Goal: Transaction & Acquisition: Book appointment/travel/reservation

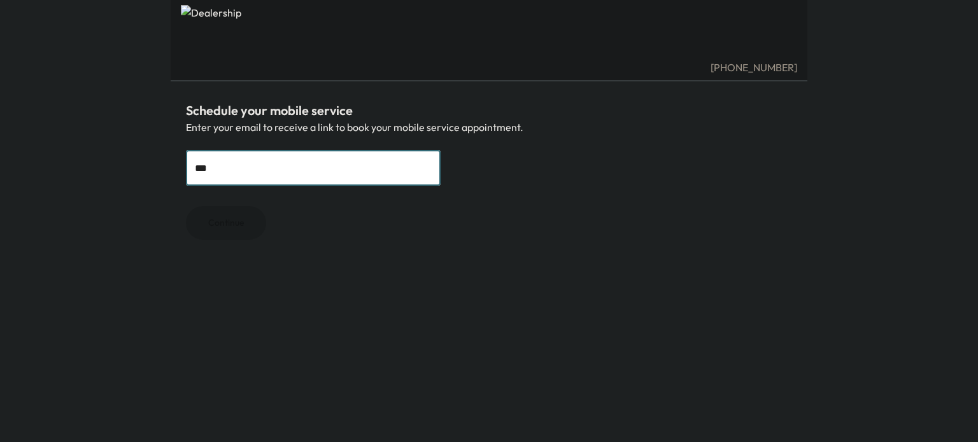
type input "**********"
click at [238, 223] on button "Continue" at bounding box center [226, 223] width 80 height 34
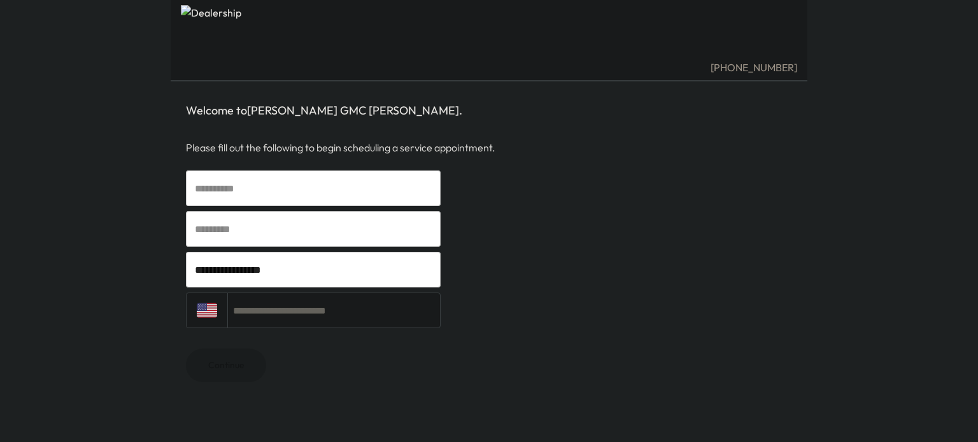
click at [279, 190] on input "text" at bounding box center [313, 189] width 255 height 36
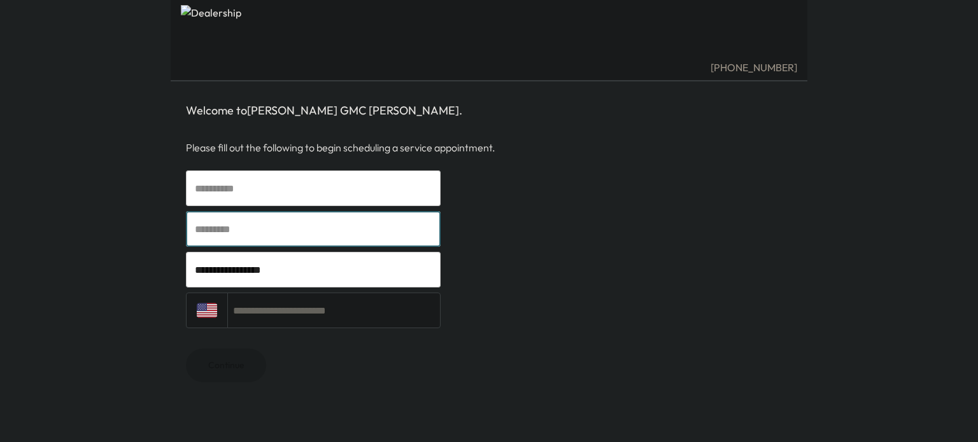
click at [279, 190] on input "text" at bounding box center [313, 189] width 255 height 36
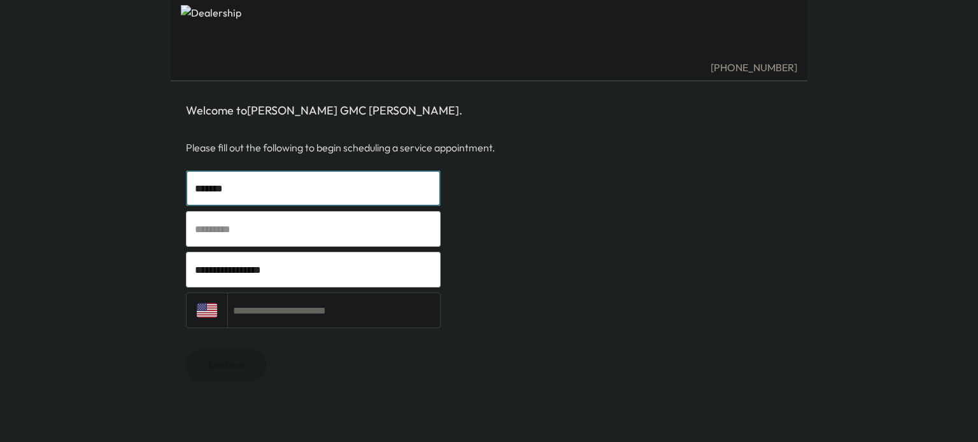
type input "*******"
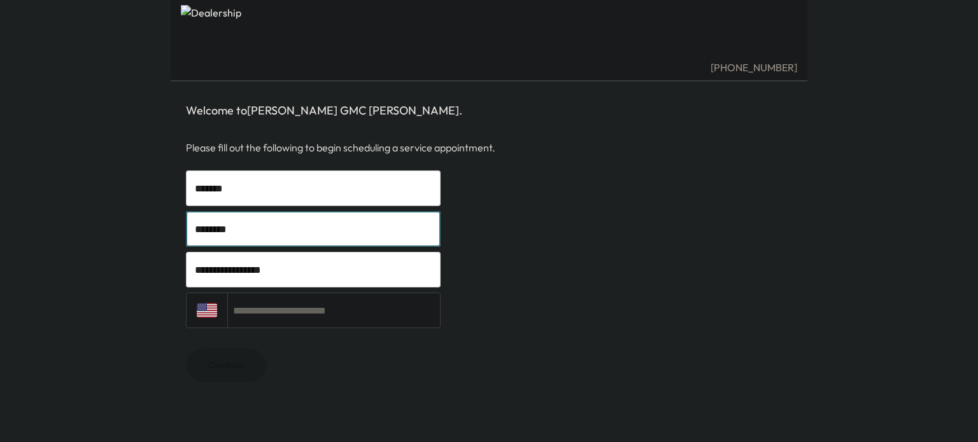
type input "********"
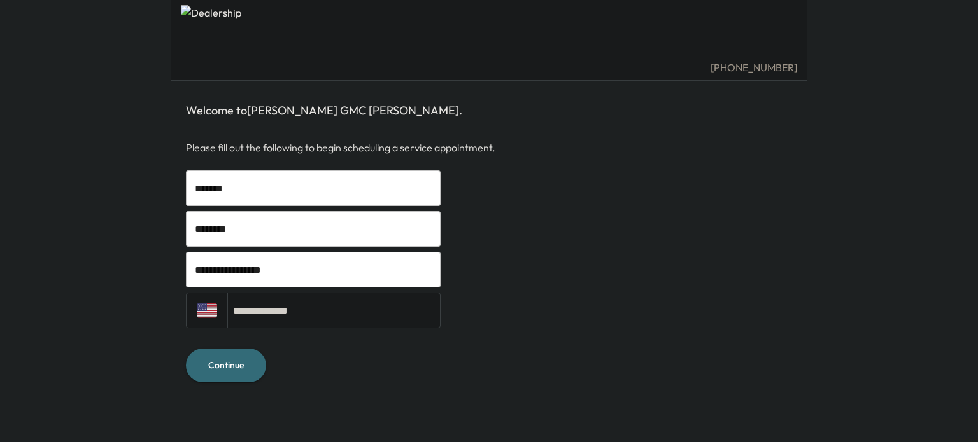
type input "**********"
click at [216, 374] on button "Continue" at bounding box center [226, 366] width 80 height 34
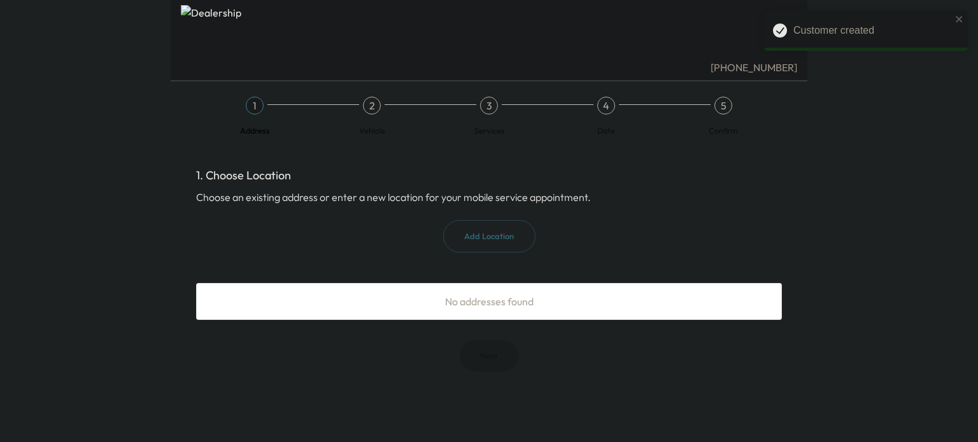
click at [474, 244] on button "Add Location" at bounding box center [489, 236] width 92 height 32
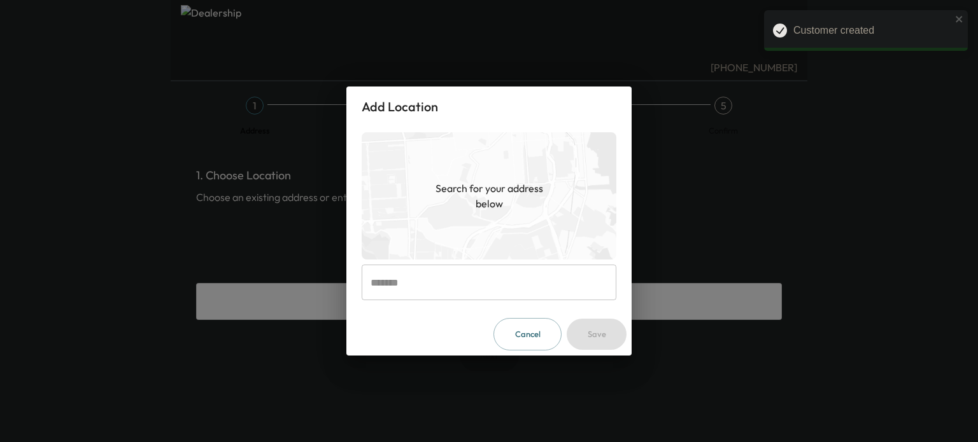
click at [459, 282] on input "text" at bounding box center [489, 283] width 255 height 36
click at [532, 337] on button "Cancel" at bounding box center [527, 334] width 68 height 32
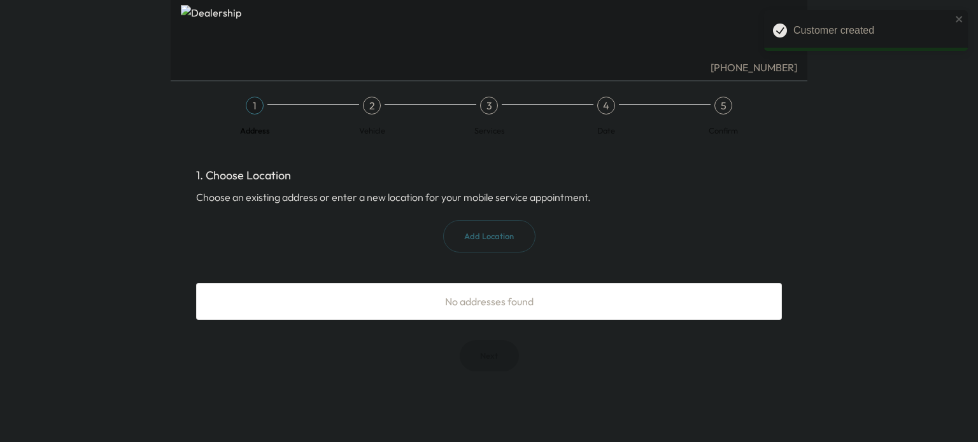
click at [342, 242] on div "Add Location" at bounding box center [489, 236] width 586 height 32
click at [495, 305] on span "No addresses found" at bounding box center [489, 301] width 88 height 13
click at [309, 228] on div "Add Location" at bounding box center [489, 236] width 586 height 32
click at [497, 239] on button "Add Location" at bounding box center [489, 236] width 92 height 32
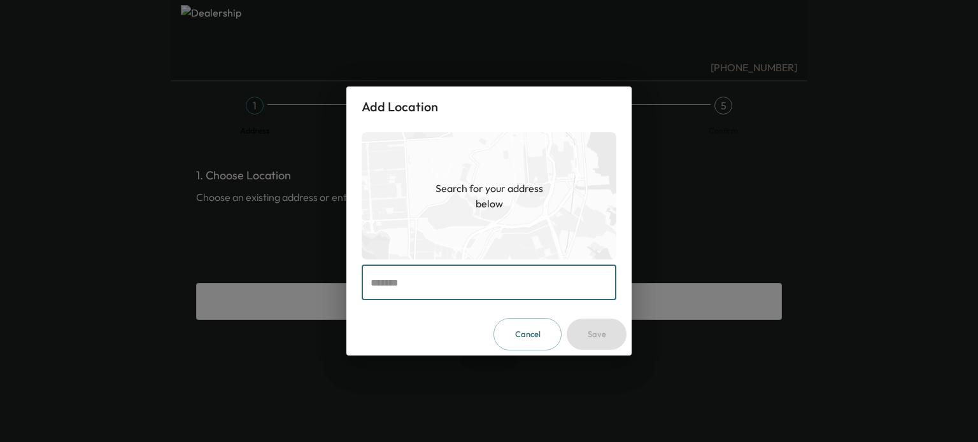
click at [413, 289] on input "text" at bounding box center [489, 283] width 255 height 36
paste input "**********"
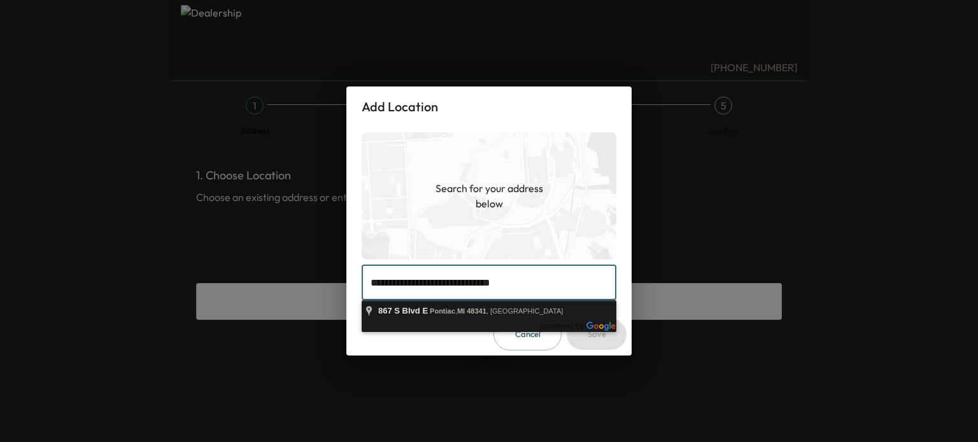
click at [453, 322] on body "**********" at bounding box center [489, 221] width 978 height 442
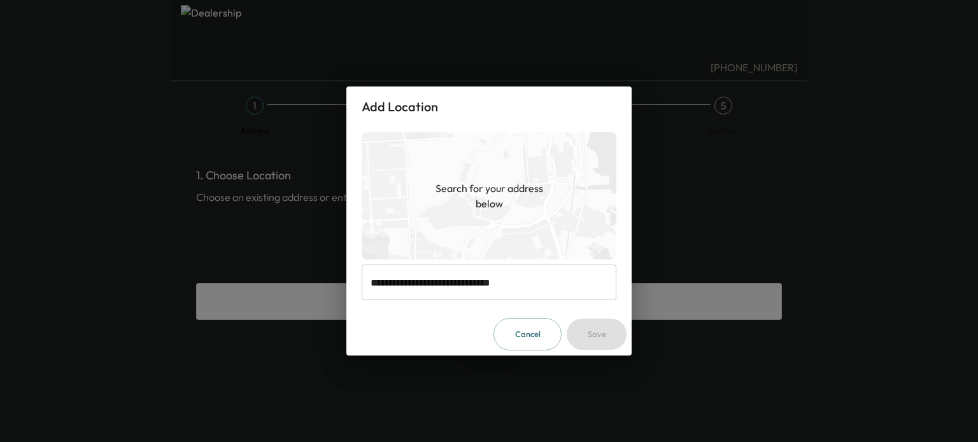
click at [516, 268] on input "**********" at bounding box center [489, 283] width 255 height 36
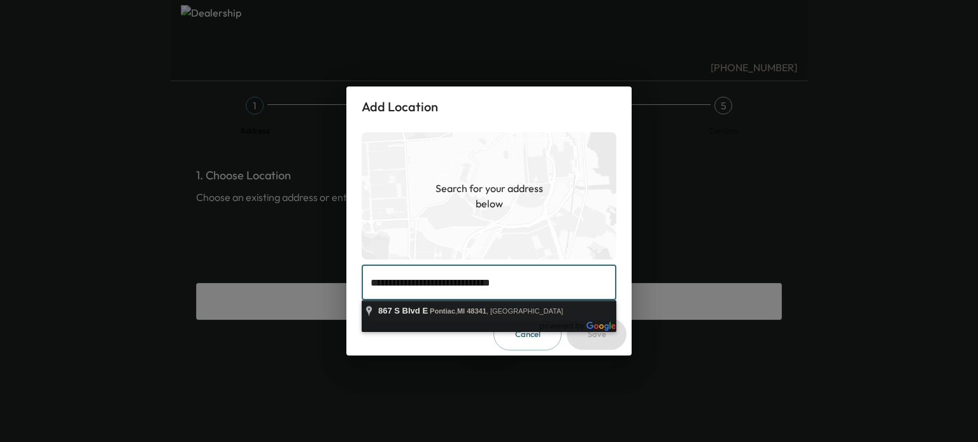
type input "**********"
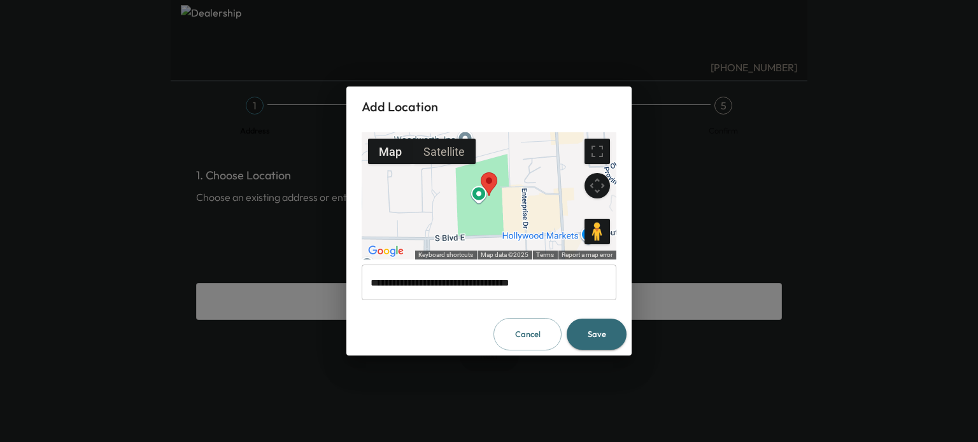
click at [603, 325] on button "Save" at bounding box center [596, 334] width 60 height 31
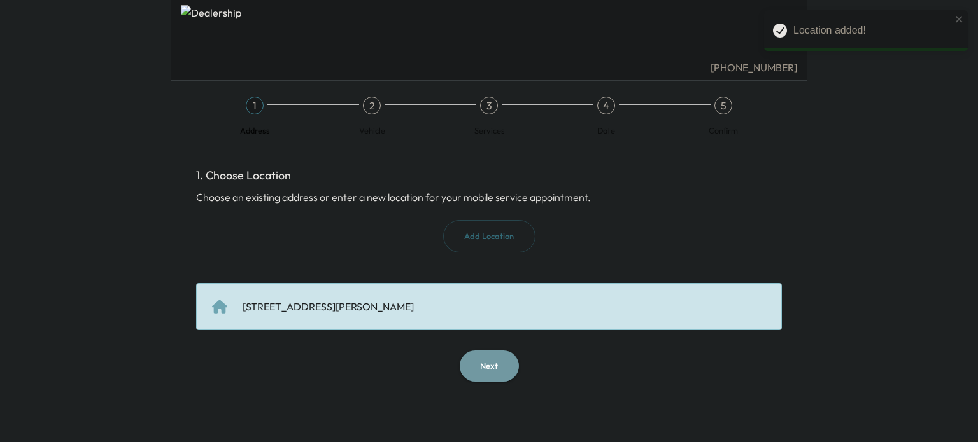
click at [481, 368] on button "Next" at bounding box center [489, 366] width 59 height 31
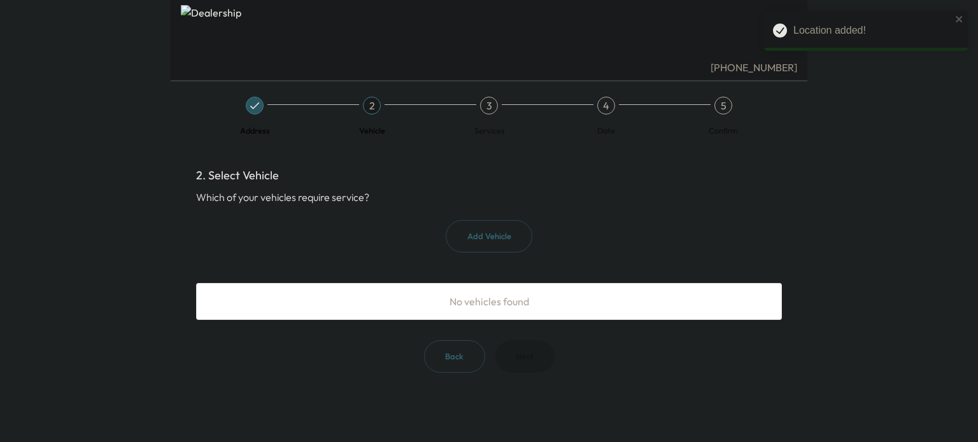
click at [504, 244] on button "Add Vehicle" at bounding box center [489, 236] width 87 height 32
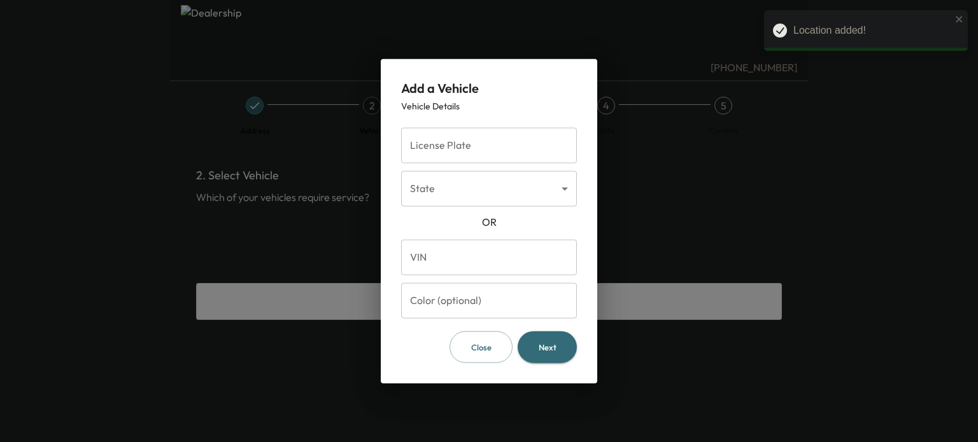
click at [459, 152] on input "License Plate" at bounding box center [489, 145] width 176 height 36
click at [434, 184] on body "Location added! (810) 503-4085 Address 2 Vehicle 3 Services 4 Date 5 Confirm 2.…" at bounding box center [489, 221] width 978 height 442
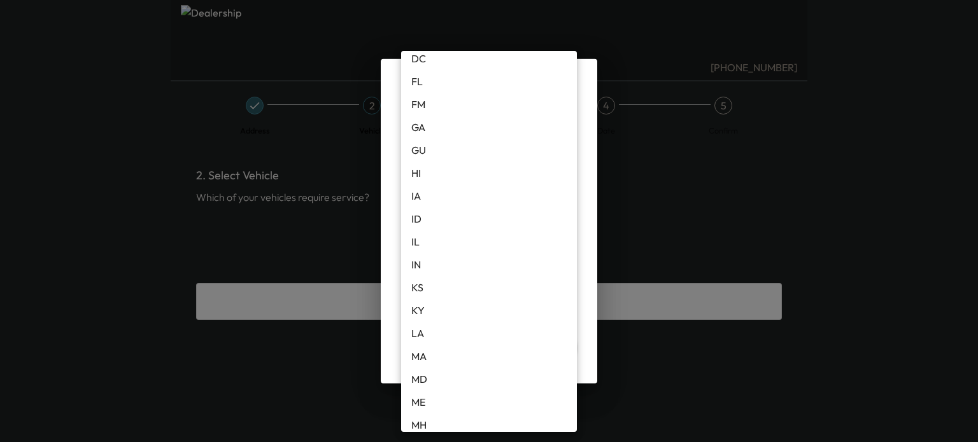
scroll to position [344, 0]
click at [424, 344] on li "MI" at bounding box center [489, 342] width 176 height 23
type input "**"
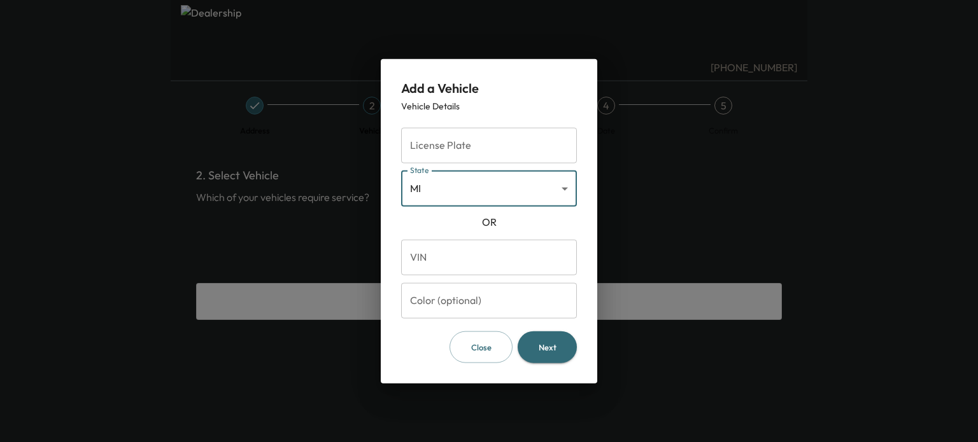
click at [445, 251] on input "VIN" at bounding box center [489, 257] width 176 height 36
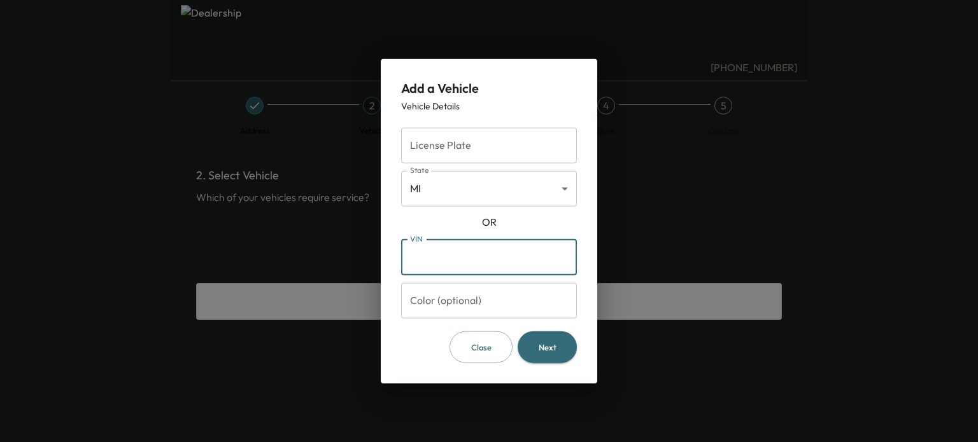
click at [439, 304] on input "Color (optional)" at bounding box center [489, 301] width 176 height 36
click at [437, 213] on form "License Plate License Plate State MI ** State OR VIN VIN Color (optional) Color…" at bounding box center [489, 242] width 176 height 241
click at [486, 348] on button "Close" at bounding box center [480, 347] width 63 height 32
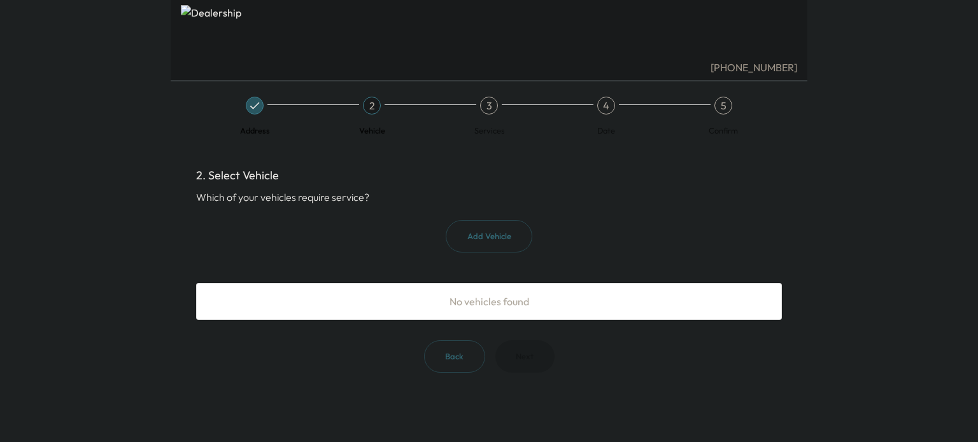
click at [487, 229] on button "Add Vehicle" at bounding box center [489, 236] width 87 height 32
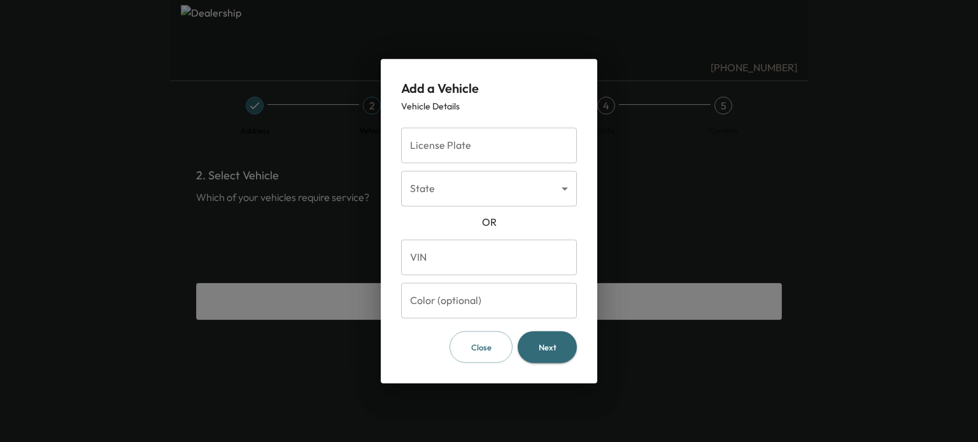
click at [414, 211] on form "License Plate License Plate State ​ State OR VIN VIN Color (optional) Color (op…" at bounding box center [489, 242] width 176 height 241
click at [438, 193] on body "(810) 503-4085 Address 2 Vehicle 3 Services 4 Date 5 Confirm 2. Select Vehicle …" at bounding box center [489, 221] width 978 height 442
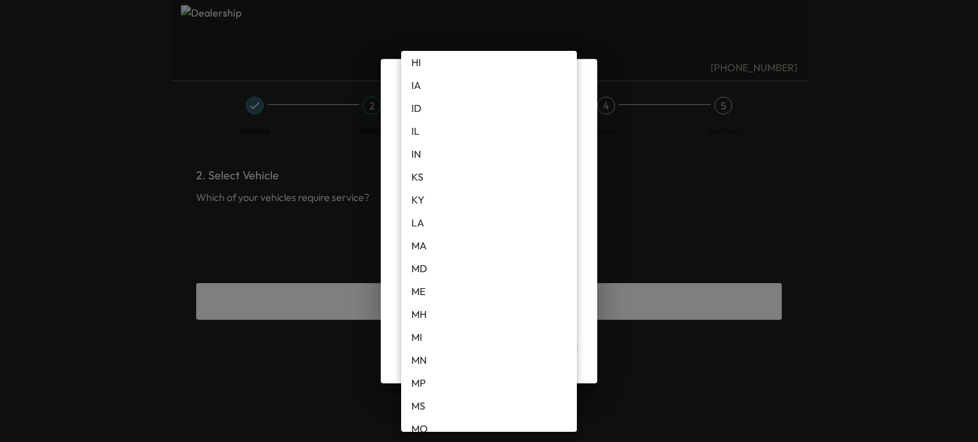
scroll to position [349, 0]
click at [411, 341] on li "MI" at bounding box center [489, 337] width 176 height 23
type input "**"
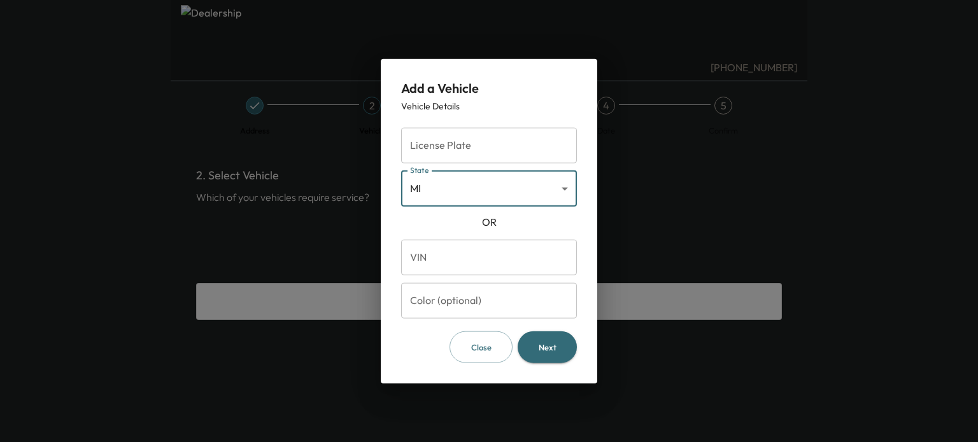
click at [420, 136] on div "License Plate License Plate" at bounding box center [489, 145] width 176 height 36
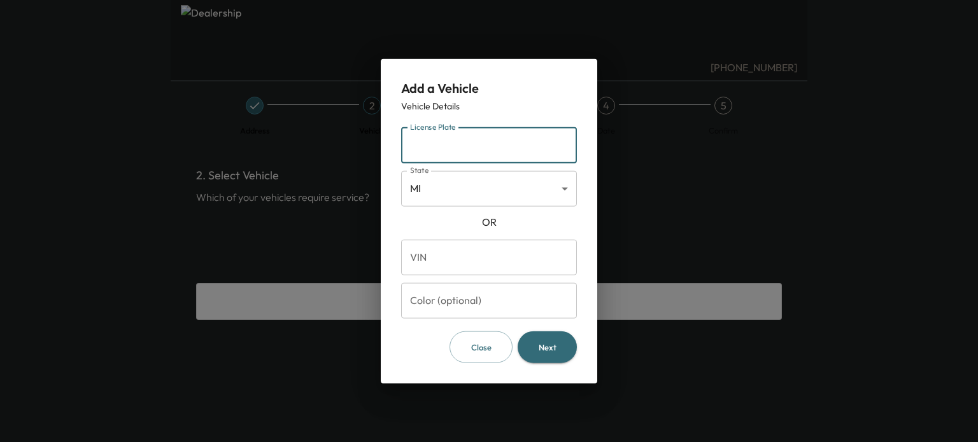
click at [460, 150] on input "License Plate" at bounding box center [489, 145] width 176 height 36
click at [547, 349] on button "Next" at bounding box center [546, 347] width 59 height 32
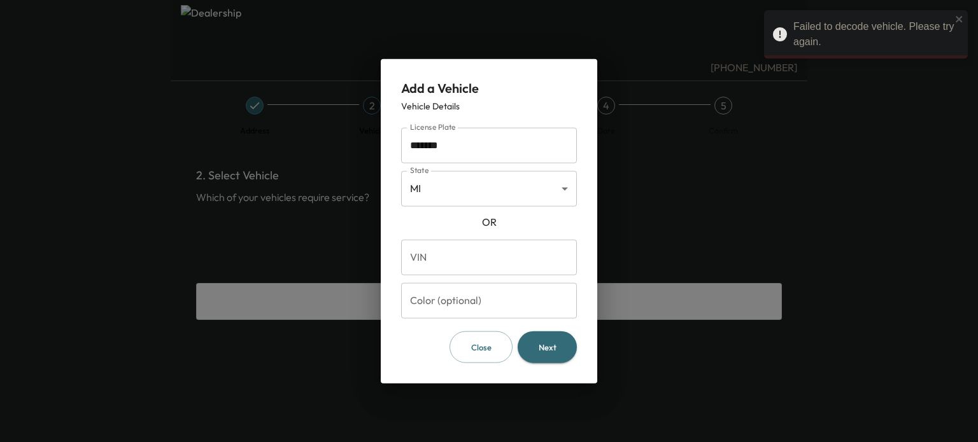
click at [462, 187] on body "Failed to decode vehicle. Please try again. (810) 503-4085 Address 2 Vehicle 3 …" at bounding box center [489, 221] width 978 height 442
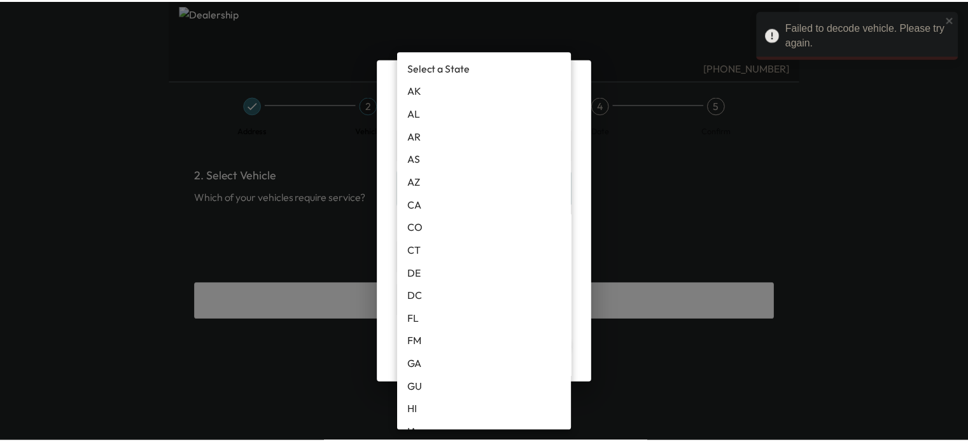
scroll to position [444, 0]
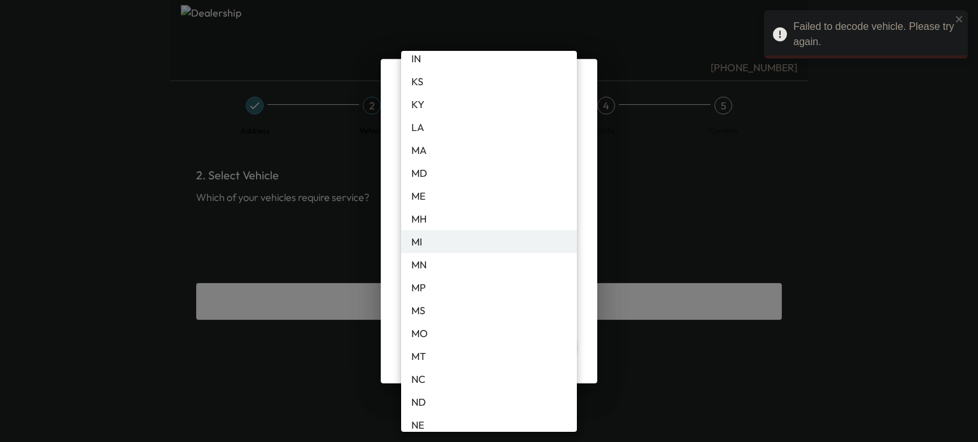
click at [440, 243] on li "MI" at bounding box center [489, 241] width 176 height 23
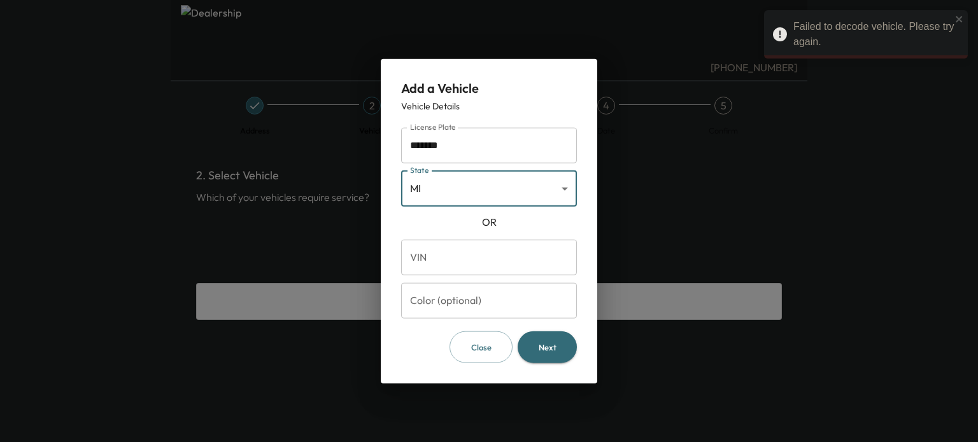
click at [432, 150] on input "*******" at bounding box center [489, 145] width 176 height 36
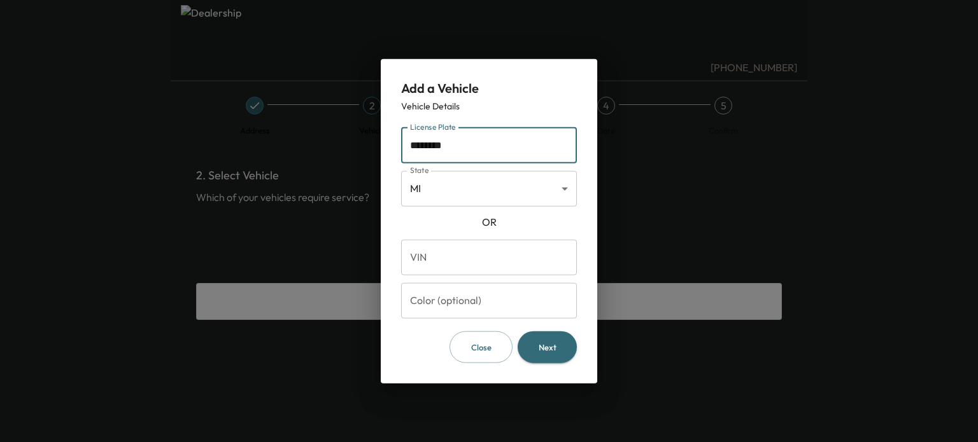
type input "********"
click at [540, 340] on button "Next" at bounding box center [546, 347] width 59 height 32
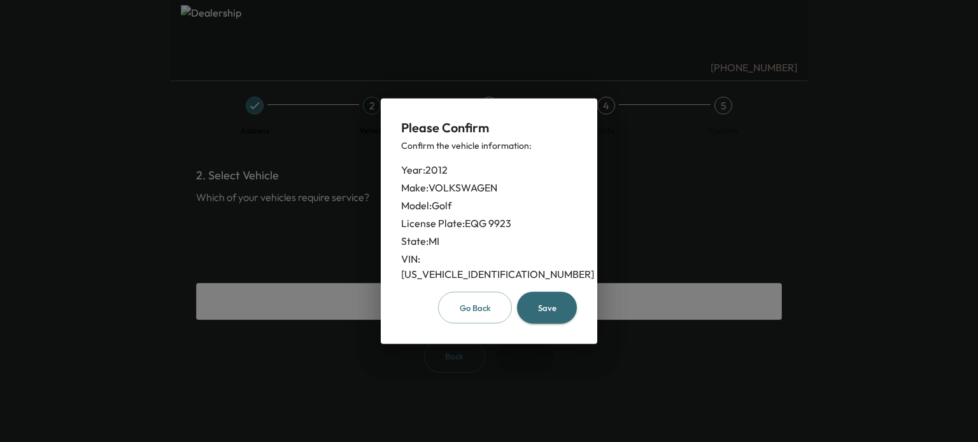
click at [543, 304] on button "Save" at bounding box center [547, 308] width 60 height 32
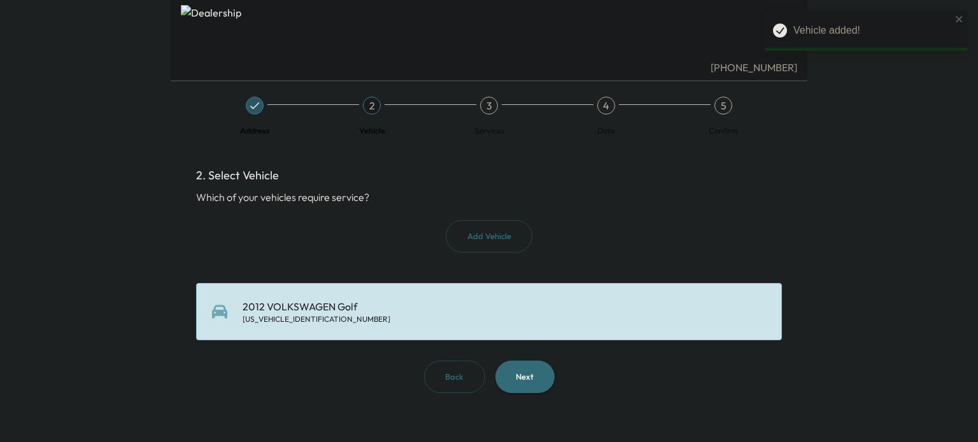
click at [531, 377] on button "Next" at bounding box center [524, 377] width 59 height 32
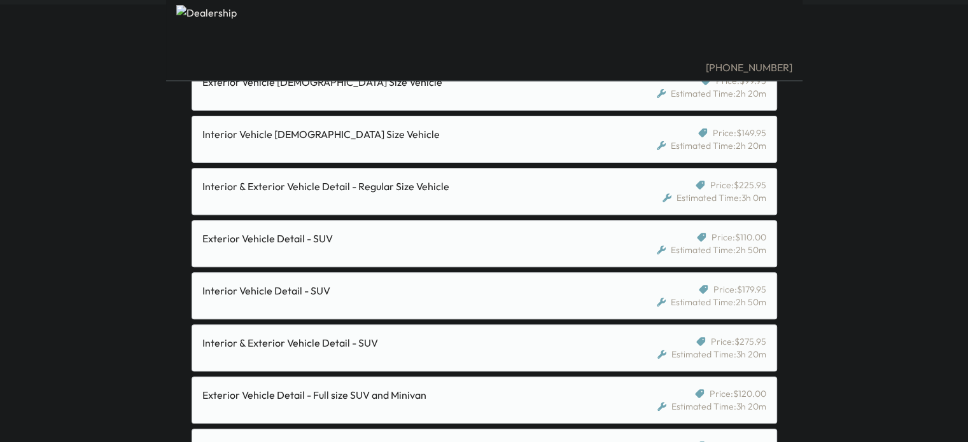
scroll to position [421, 0]
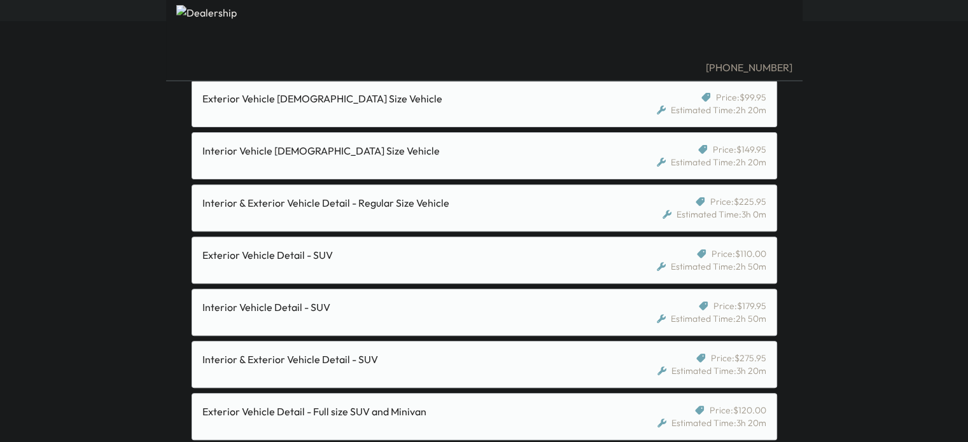
click at [365, 198] on div "Interior & Exterior Vehicle Detail - Regular Size Vehicle" at bounding box center [408, 202] width 413 height 15
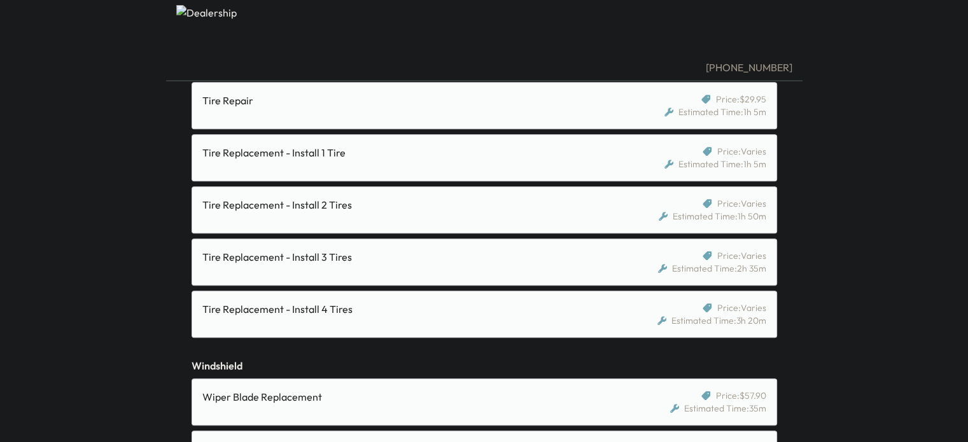
scroll to position [1463, 0]
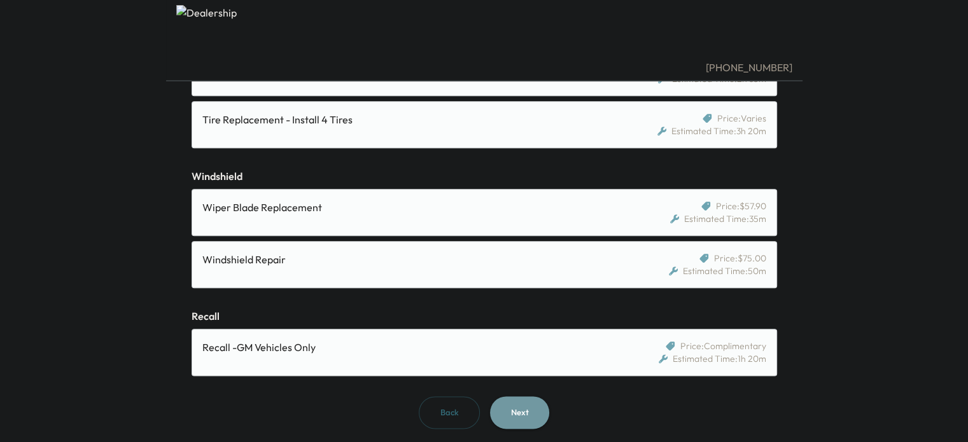
click at [524, 420] on button "Next" at bounding box center [519, 413] width 59 height 32
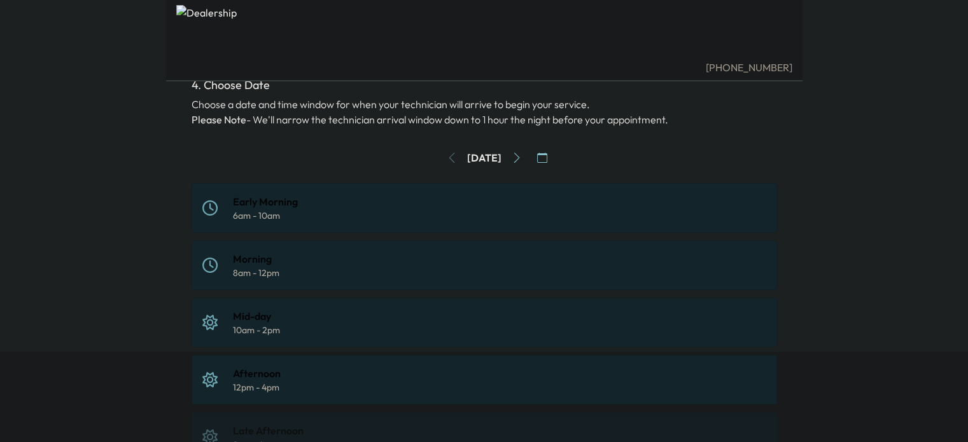
scroll to position [50, 0]
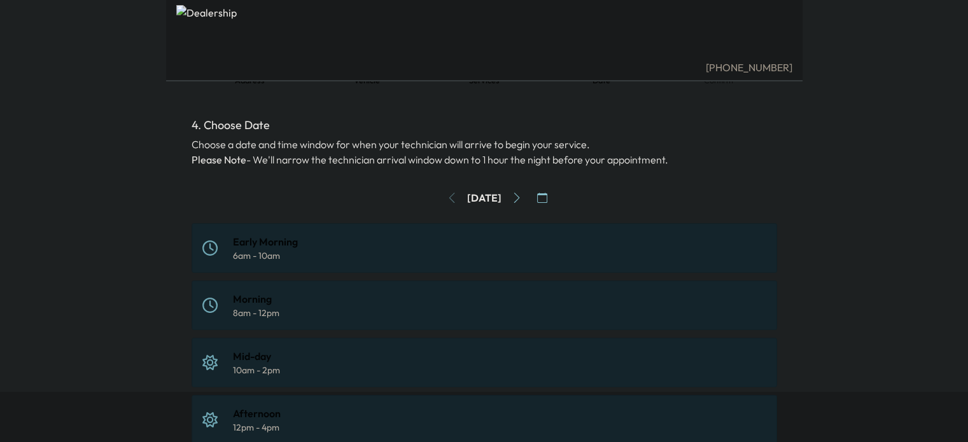
click at [522, 197] on icon "Go to next day" at bounding box center [517, 198] width 10 height 10
click at [519, 197] on icon "Go to next day" at bounding box center [517, 198] width 6 height 10
click at [226, 179] on div "4. Choose Date Choose a date and time window for when your technician will arri…" at bounding box center [485, 400] width 586 height 568
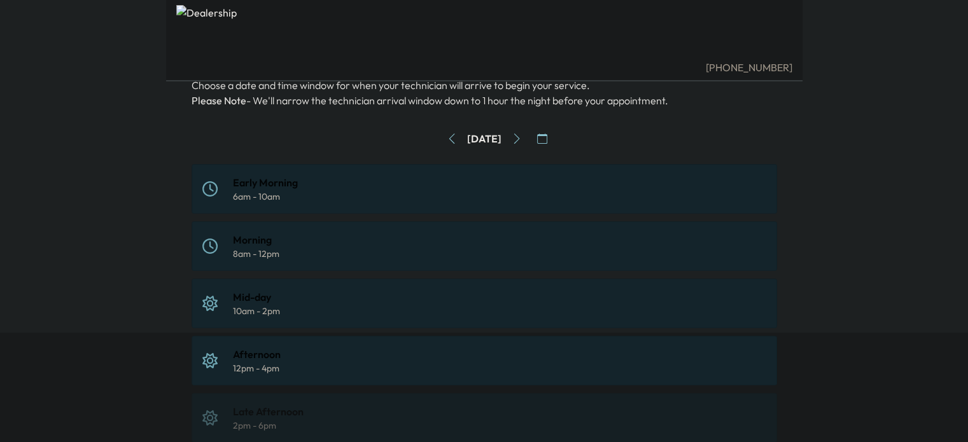
scroll to position [111, 0]
click at [139, 193] on div "(810) 503-4085 Address Vehicle Services 4 Date 5 Confirm 4. Choose Date Choose …" at bounding box center [484, 110] width 968 height 442
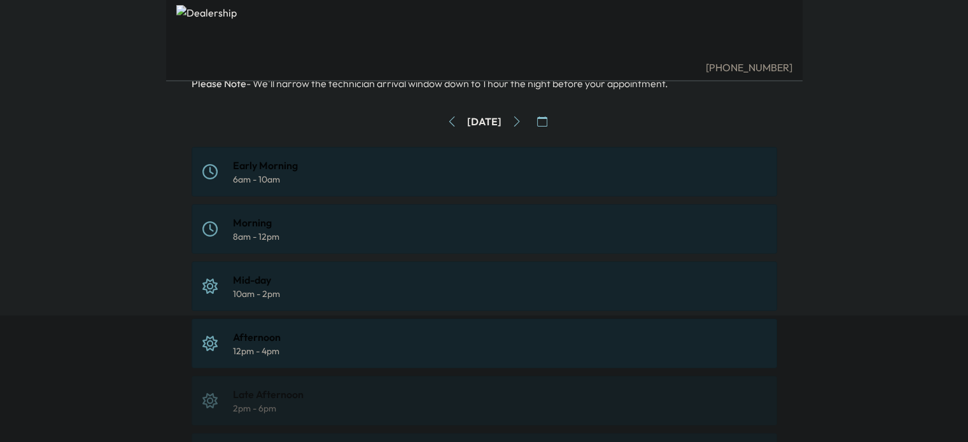
scroll to position [127, 0]
click at [264, 335] on div "Afternoon" at bounding box center [257, 336] width 48 height 15
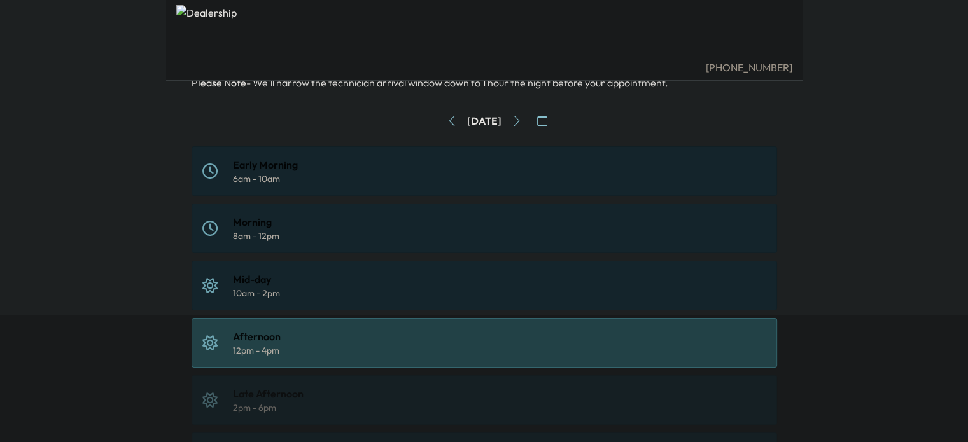
click at [84, 228] on div "(810) 503-4085 Address Vehicle Services 4 Date 5 Confirm 4. Choose Date Choose …" at bounding box center [484, 94] width 968 height 442
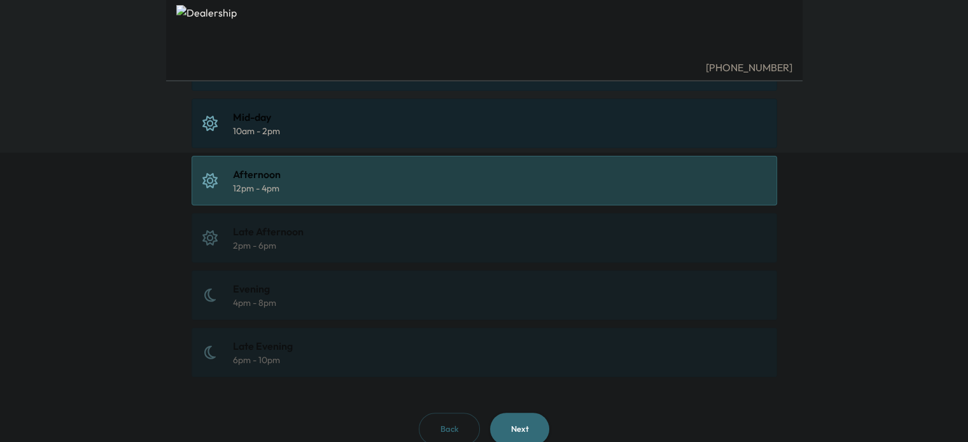
scroll to position [331, 0]
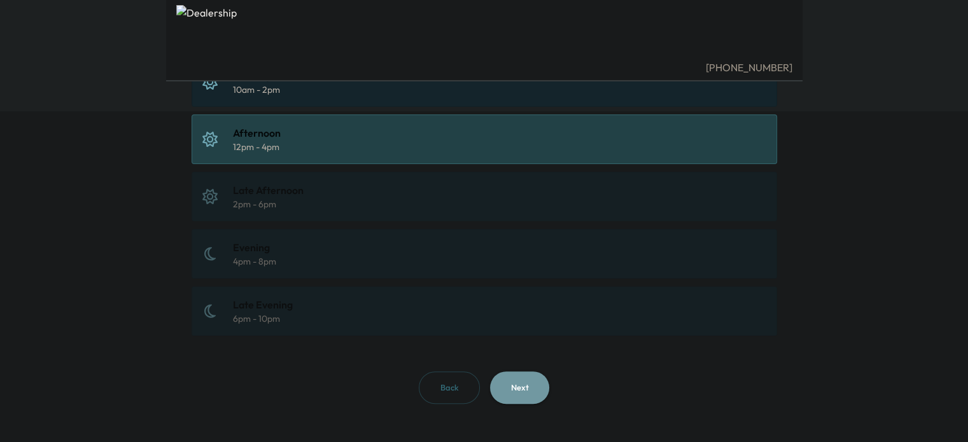
click at [524, 386] on button "Next" at bounding box center [519, 388] width 59 height 32
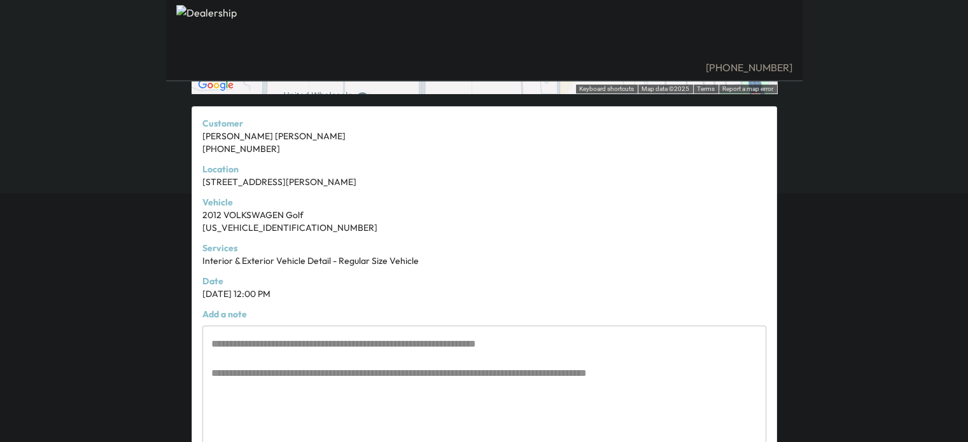
scroll to position [345, 0]
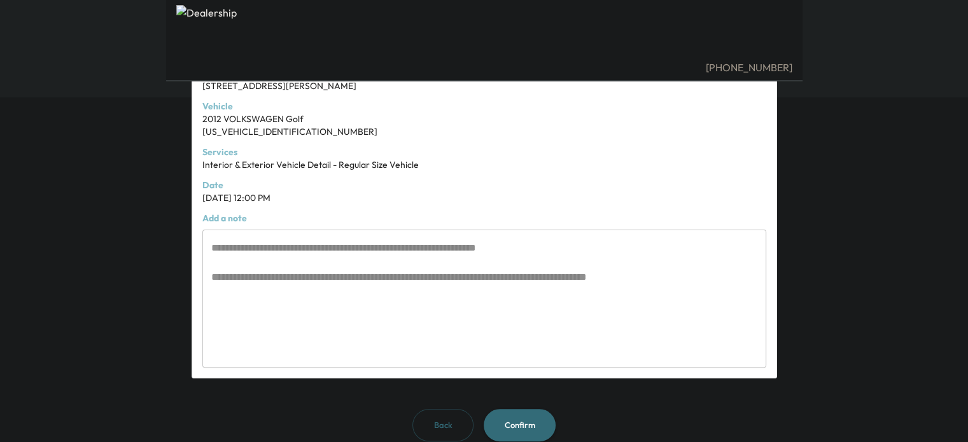
click at [371, 281] on textarea at bounding box center [484, 299] width 546 height 117
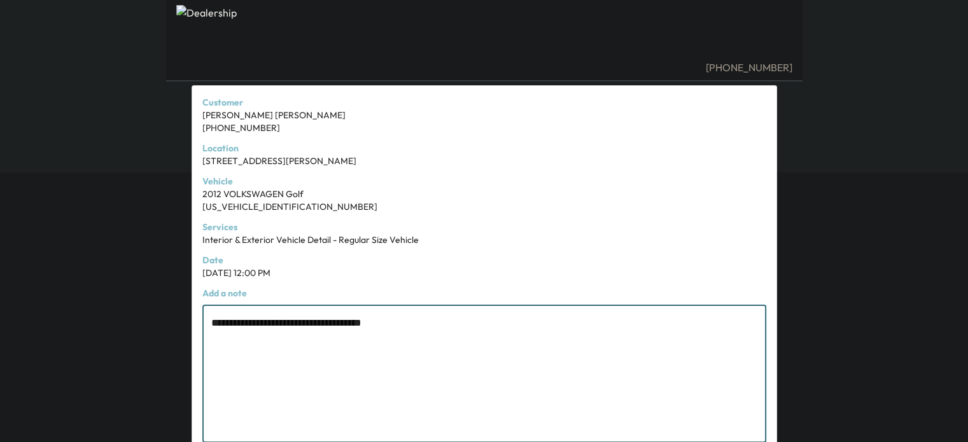
scroll to position [272, 0]
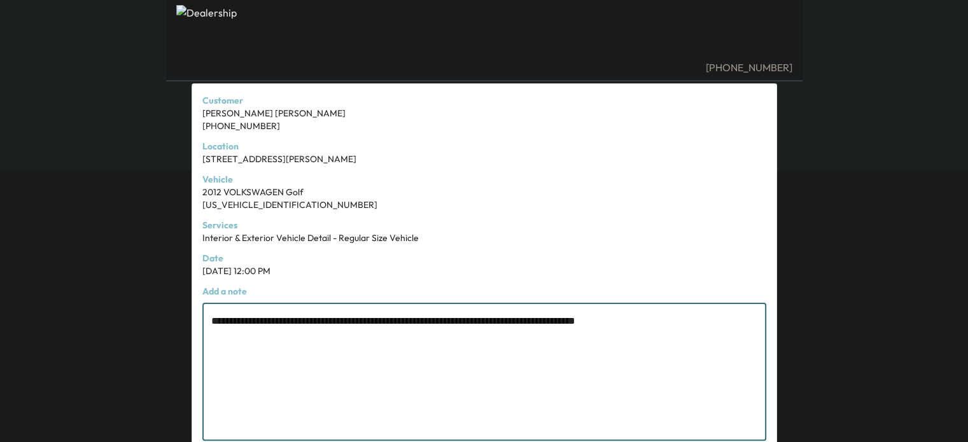
type textarea "**********"
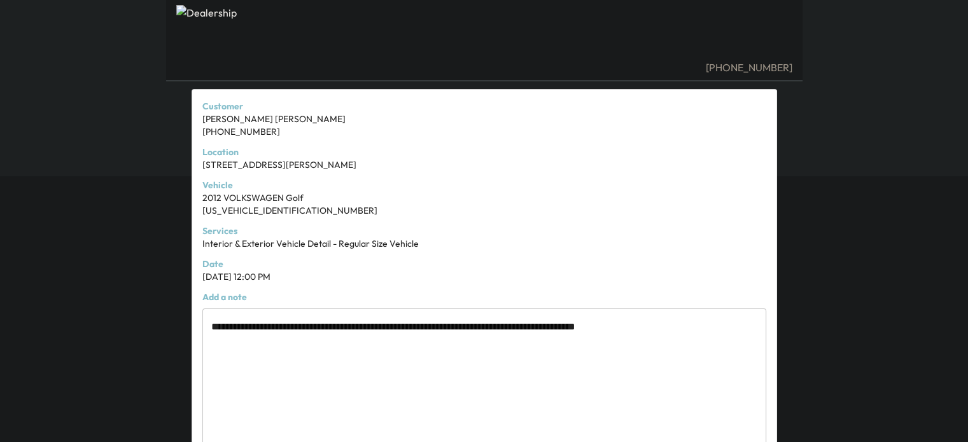
scroll to position [364, 0]
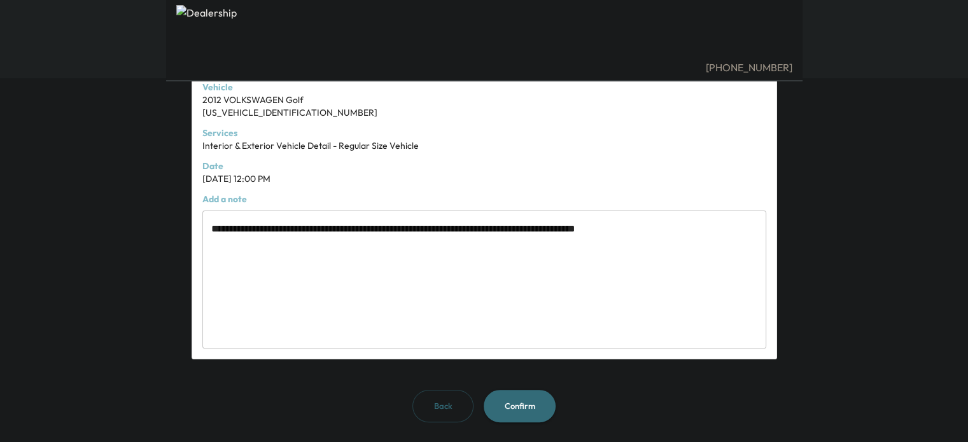
click at [509, 414] on button "Confirm" at bounding box center [520, 406] width 72 height 32
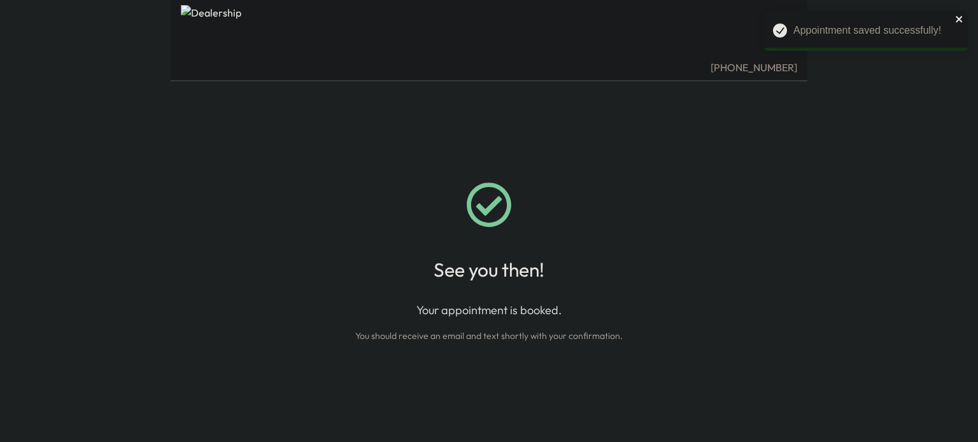
click at [960, 19] on icon "close" at bounding box center [959, 19] width 9 height 10
click at [574, 197] on div "See you then!" at bounding box center [488, 231] width 267 height 99
click at [465, 258] on div "See you then!" at bounding box center [488, 269] width 267 height 23
drag, startPoint x: 459, startPoint y: 265, endPoint x: 542, endPoint y: 272, distance: 83.0
click at [542, 272] on div "See you then!" at bounding box center [488, 269] width 267 height 23
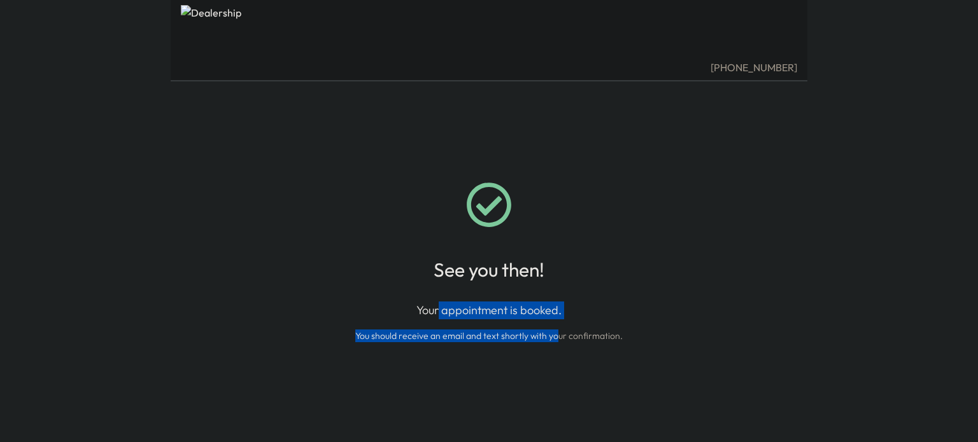
drag, startPoint x: 437, startPoint y: 316, endPoint x: 558, endPoint y: 320, distance: 121.0
click at [558, 320] on div "Your appointment is booked. You should receive an email and text shortly with y…" at bounding box center [488, 322] width 267 height 41
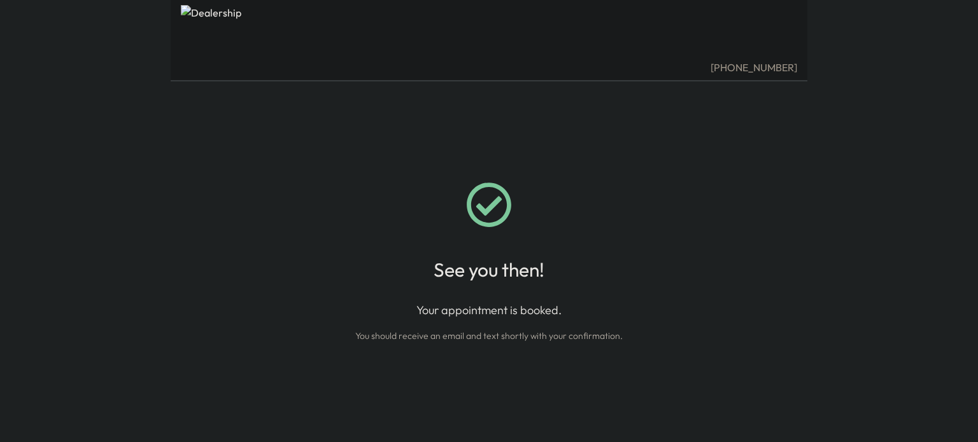
click at [588, 277] on div "See you then!" at bounding box center [488, 269] width 267 height 23
